Goal: Task Accomplishment & Management: Complete application form

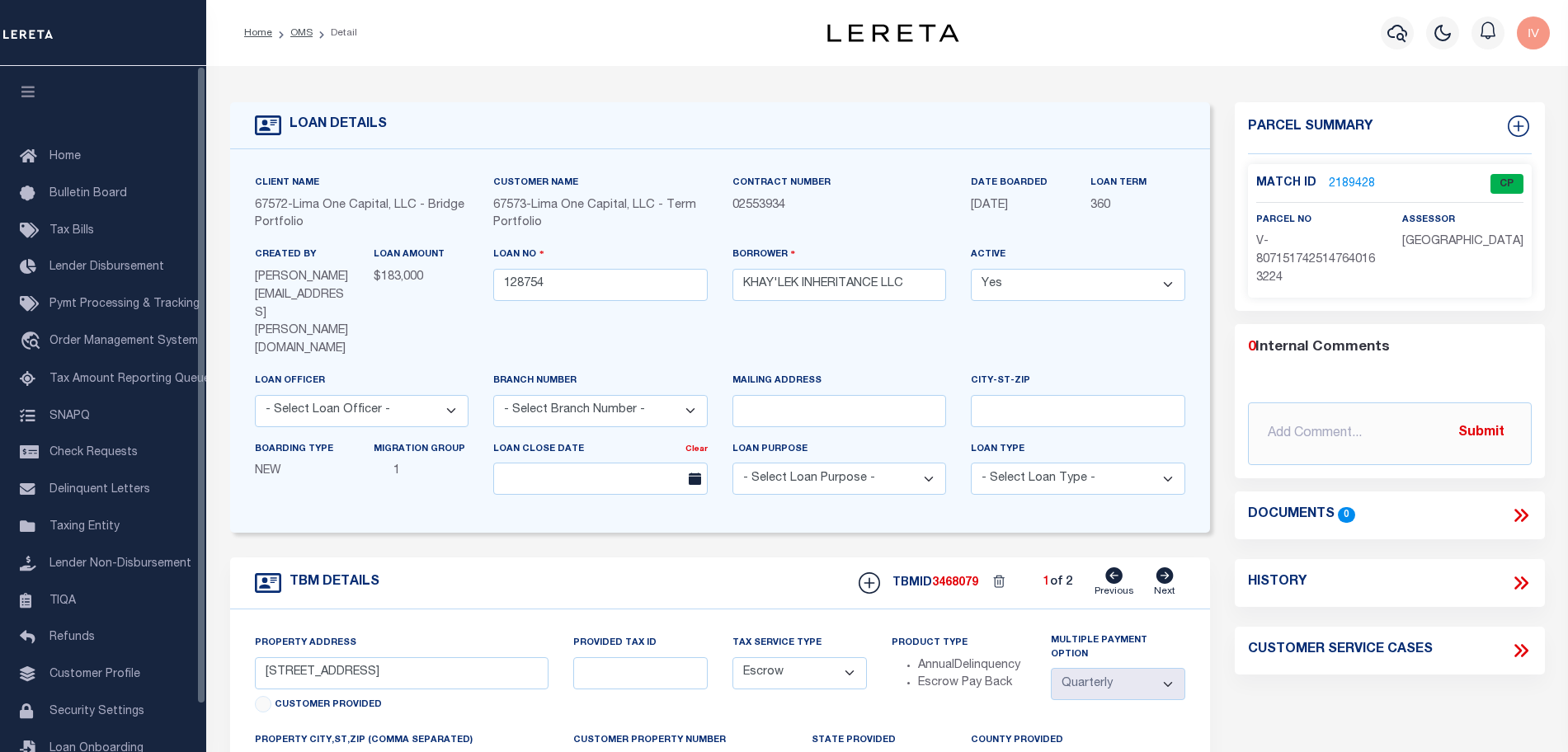
select select "Escrow"
select select "4"
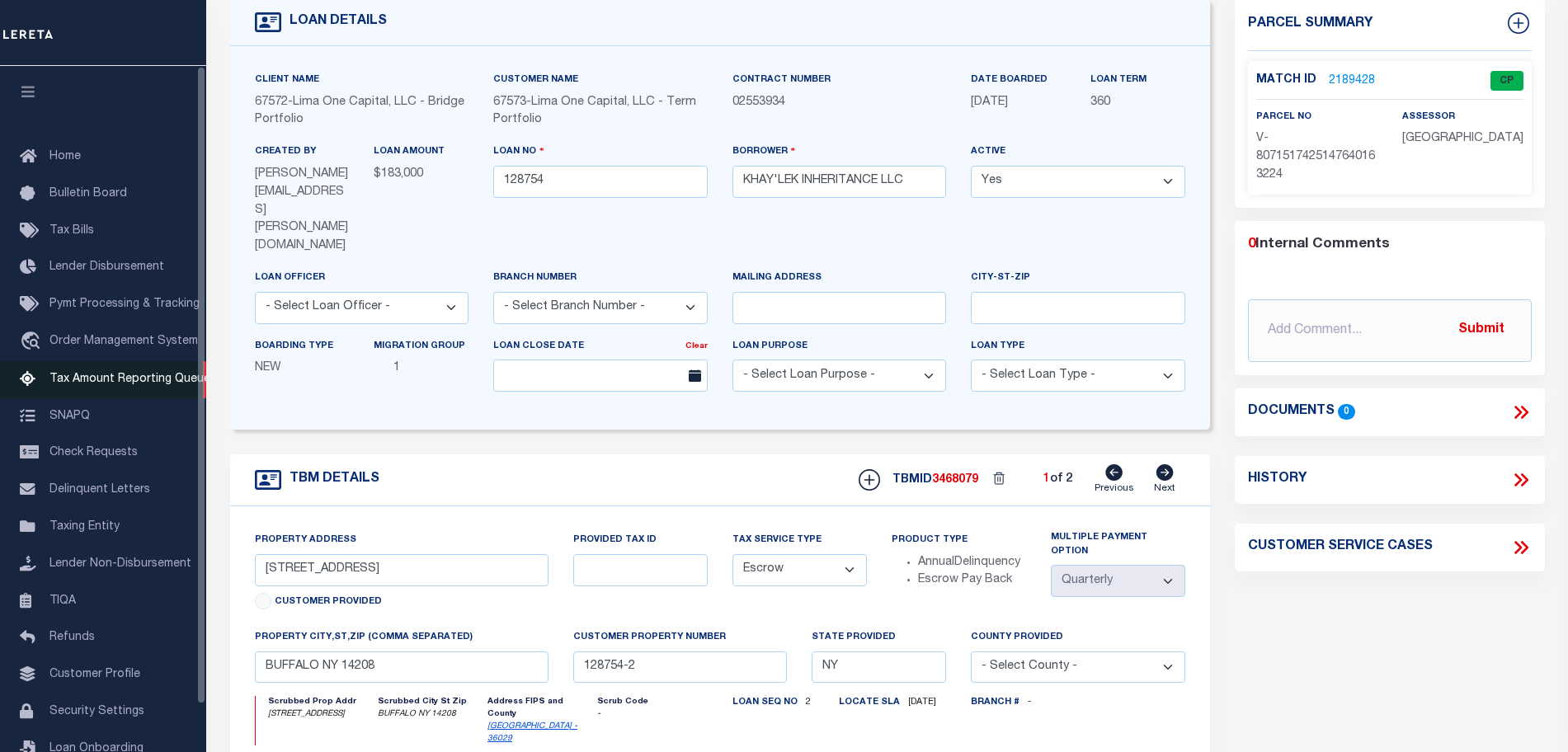
click at [118, 385] on span "Tax Amount Reporting Queue" at bounding box center [130, 380] width 161 height 11
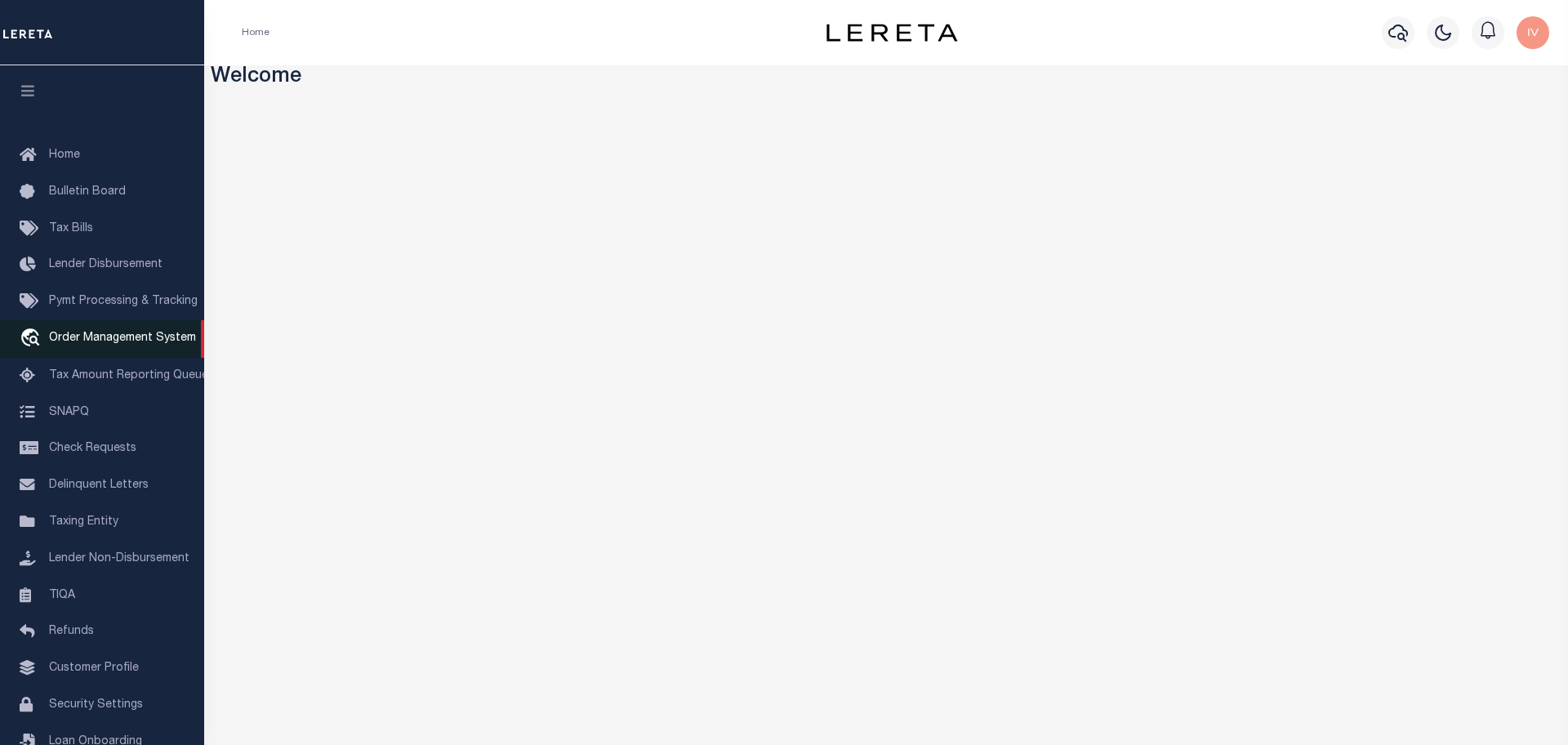
click at [137, 344] on span "Order Management System" at bounding box center [122, 339] width 147 height 11
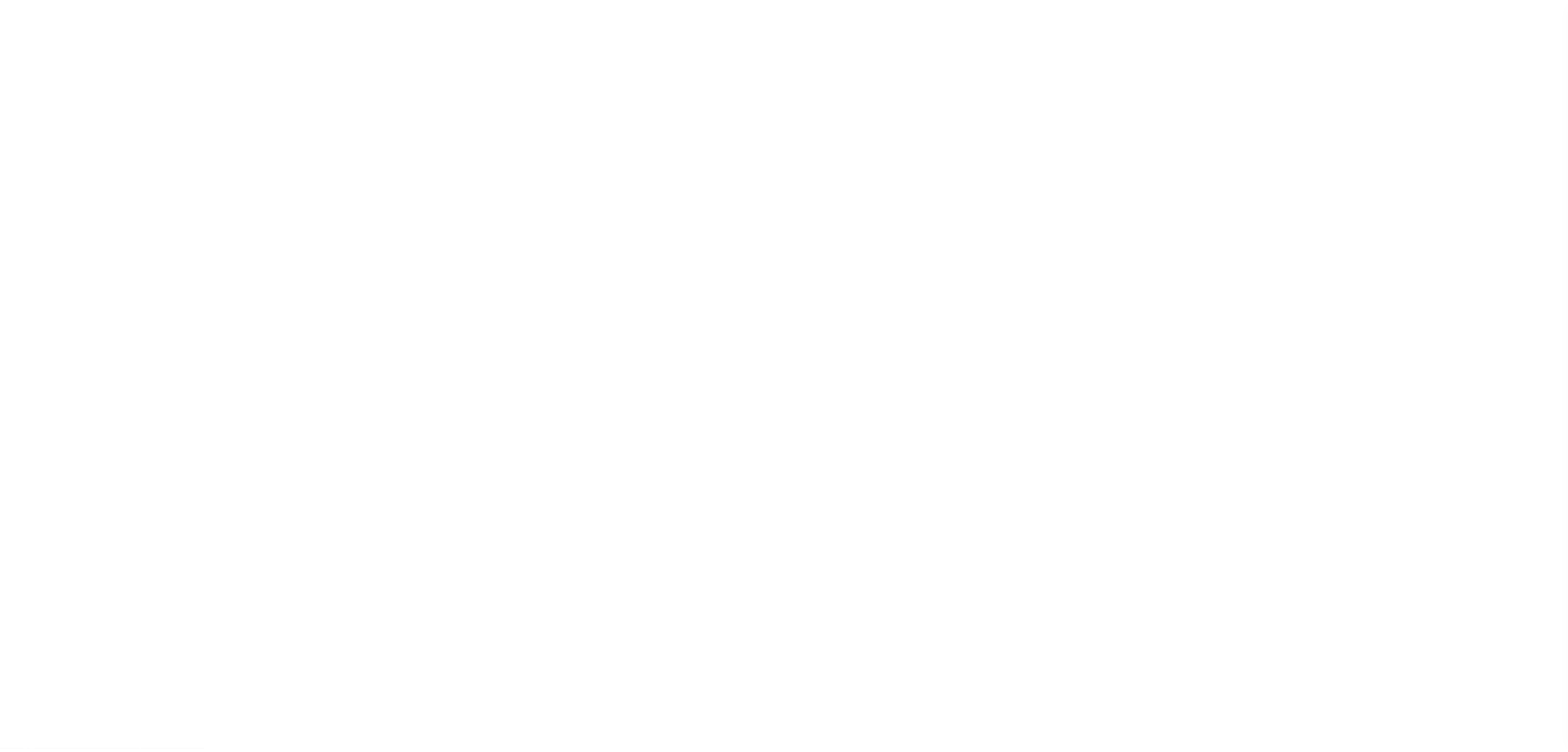
scroll to position [40, 0]
select select "200"
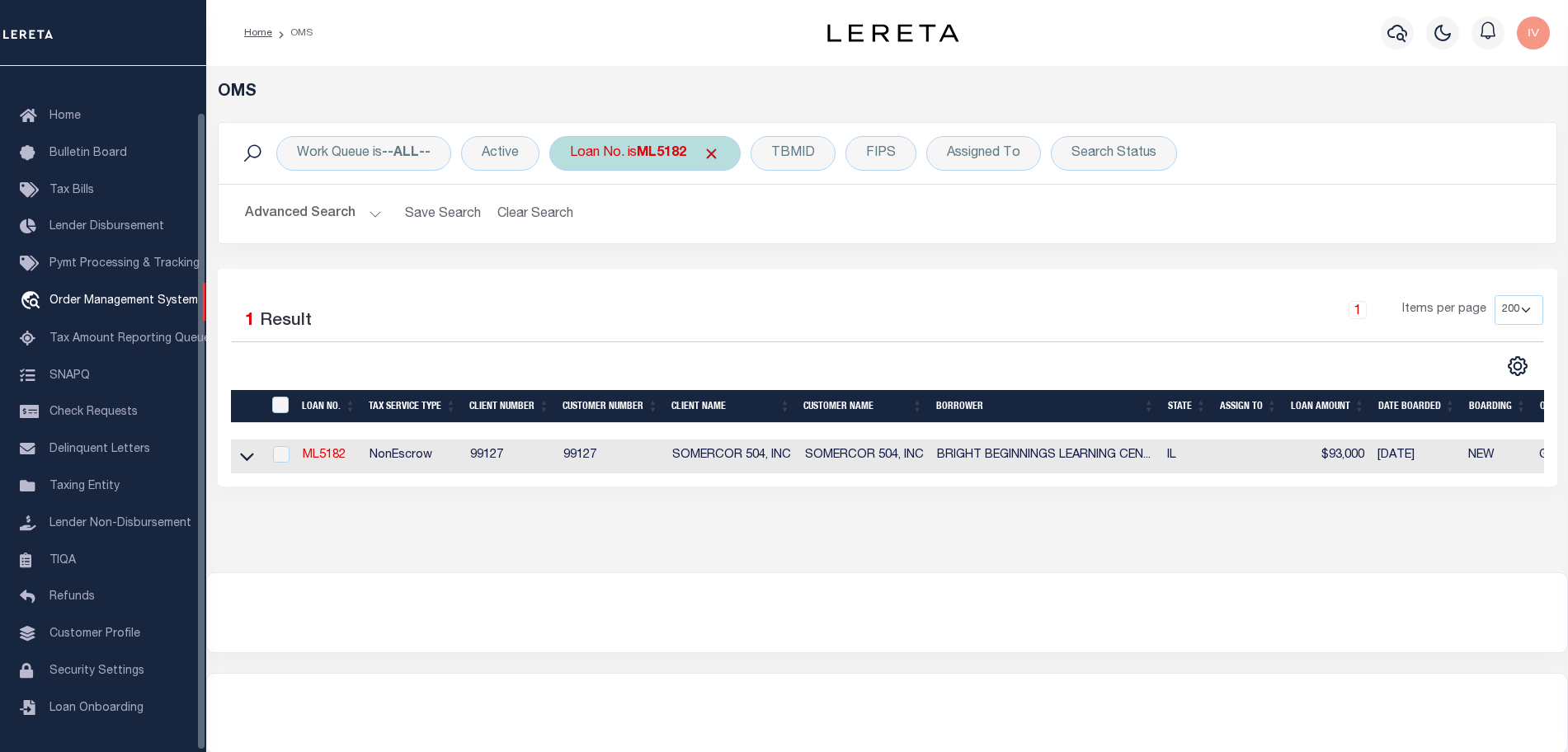
scroll to position [49, 0]
click at [661, 147] on b "ML5182" at bounding box center [661, 154] width 49 height 13
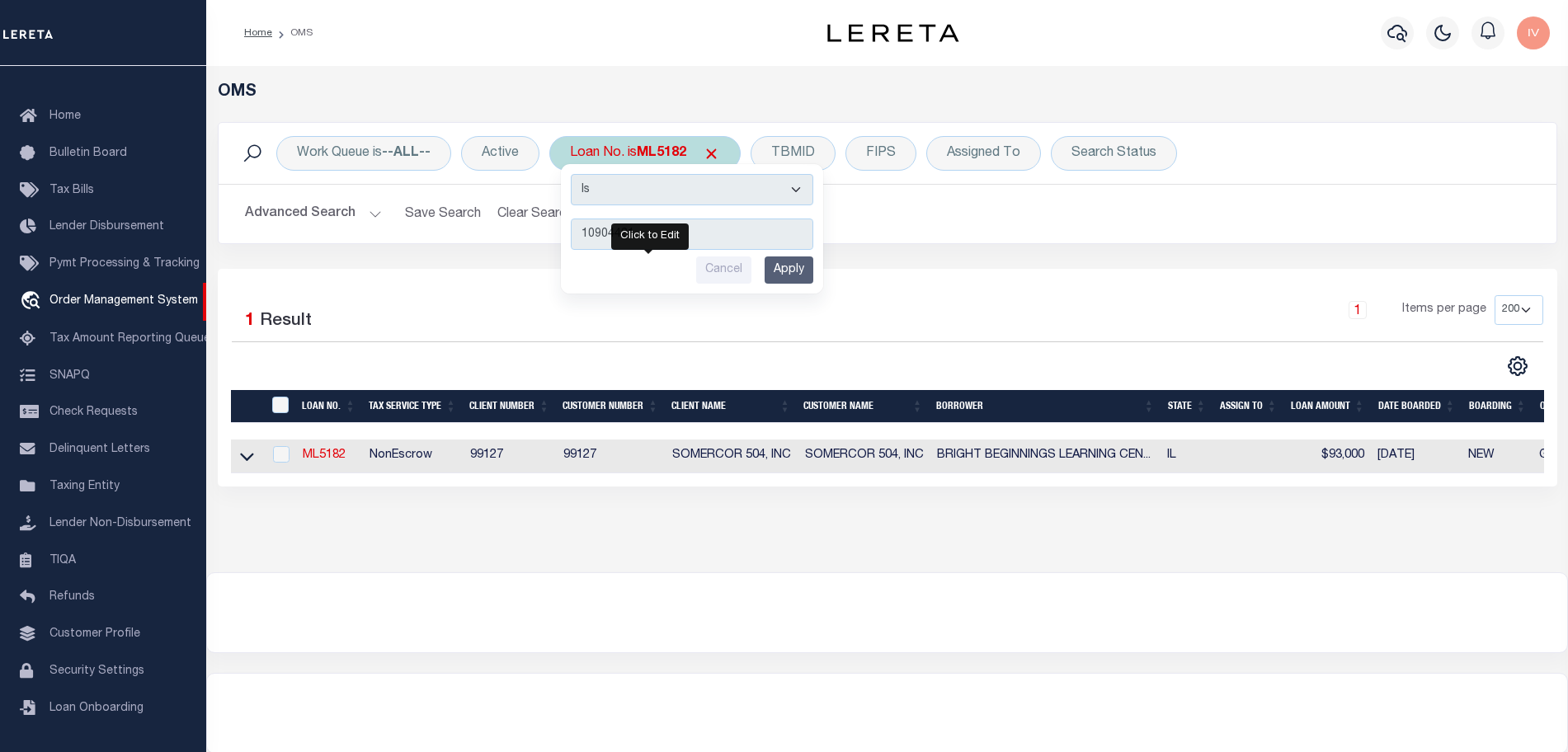
type input "10904421"
click at [774, 282] on input "Apply" at bounding box center [789, 269] width 49 height 27
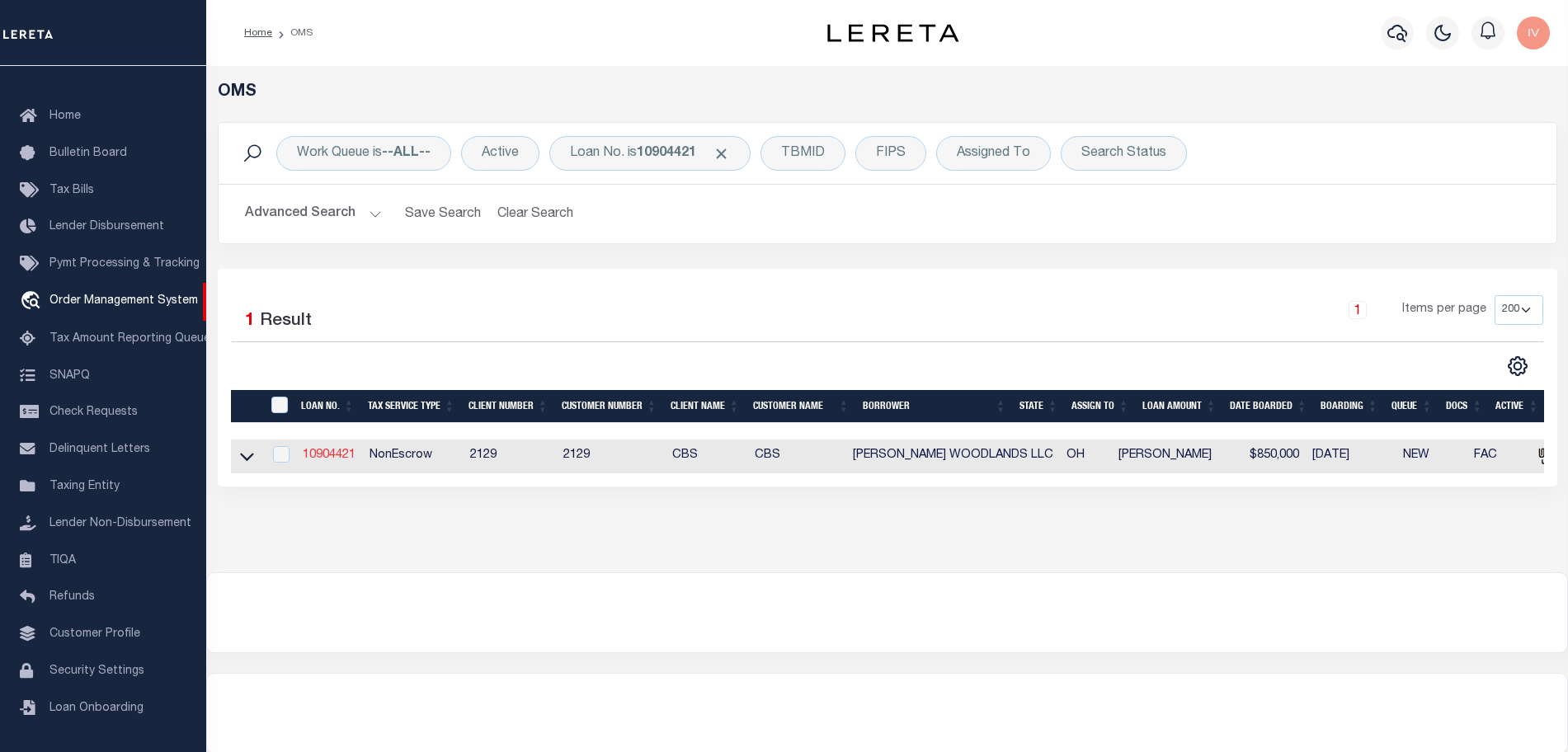
click at [345, 458] on link "10904421" at bounding box center [329, 455] width 53 height 11
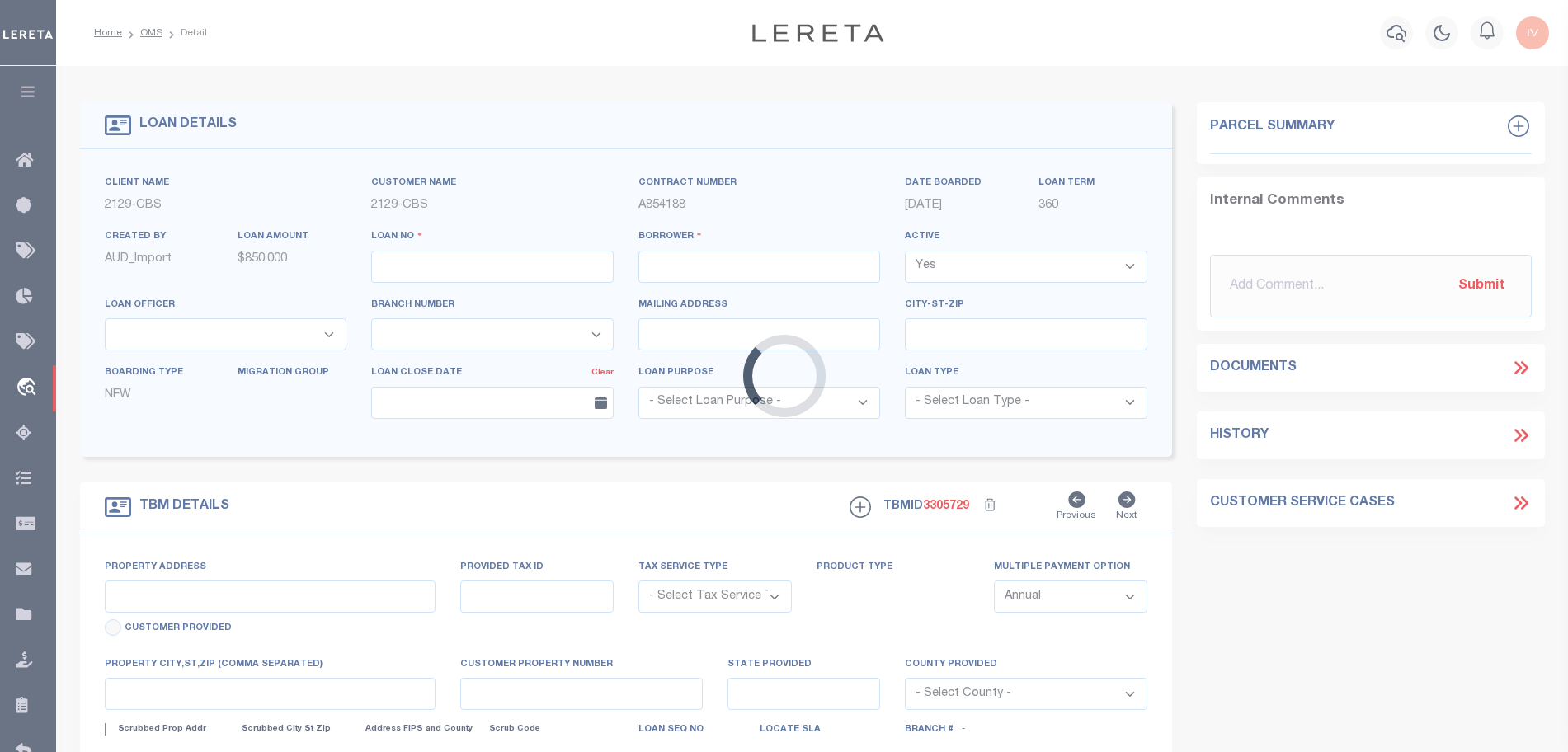
type input "10904421"
type input "[PERSON_NAME] WOODLANDS LLC"
select select
type input "[STREET_ADDRESS]"
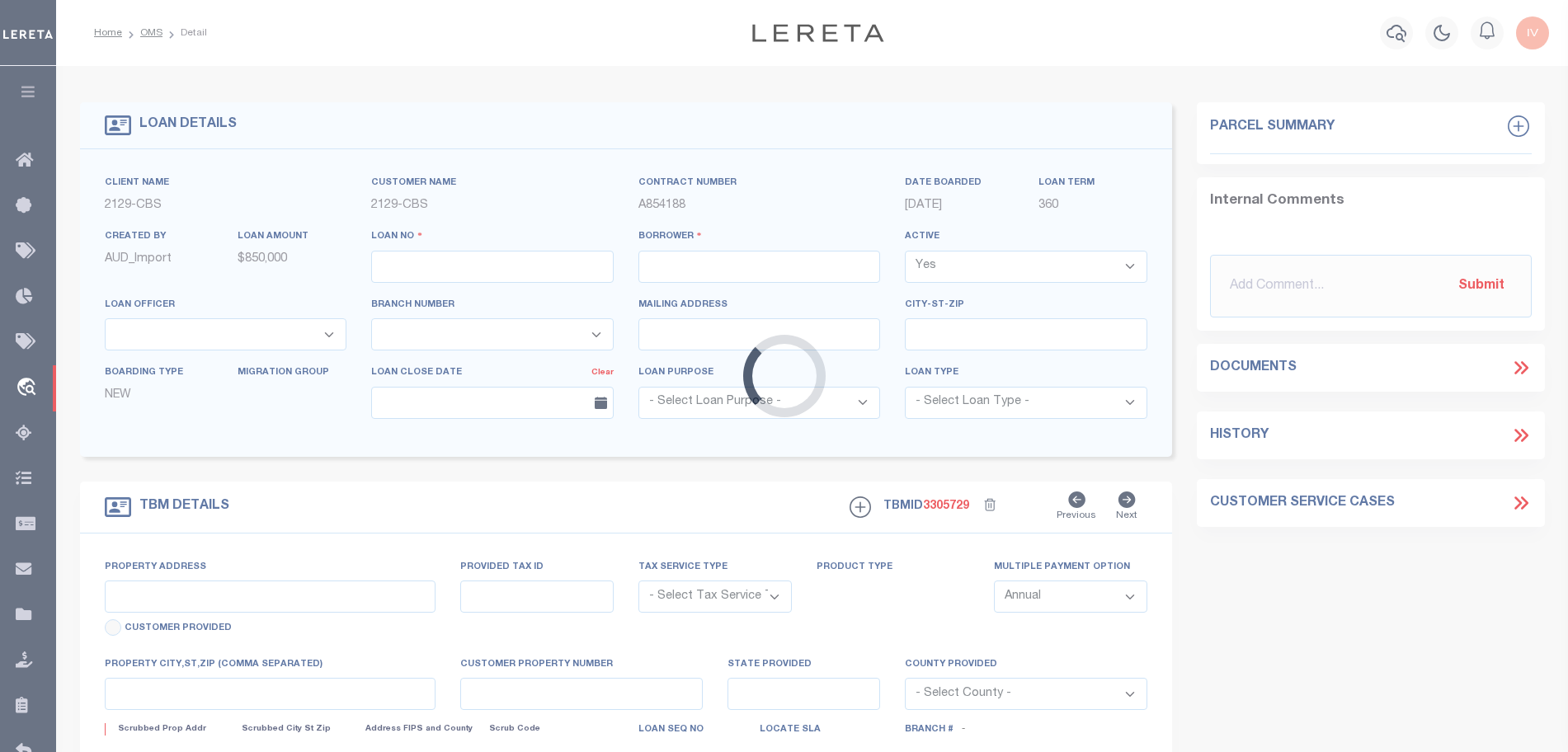
type input "[GEOGRAPHIC_DATA]"
select select "10"
select select "NonEscrow"
select select "20012"
select select "3334"
